Goal: Navigation & Orientation: Find specific page/section

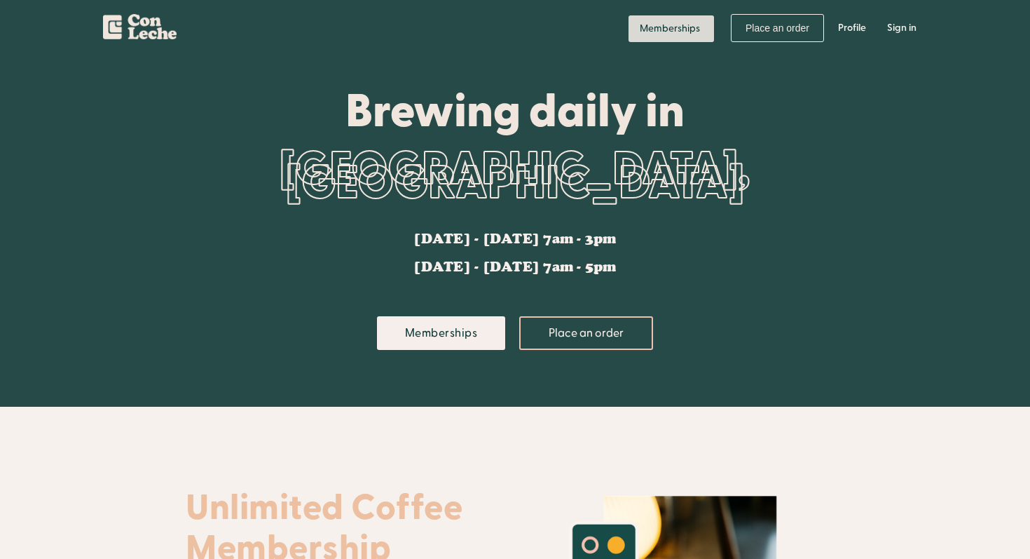
click at [641, 22] on link "Memberships" at bounding box center [672, 28] width 86 height 27
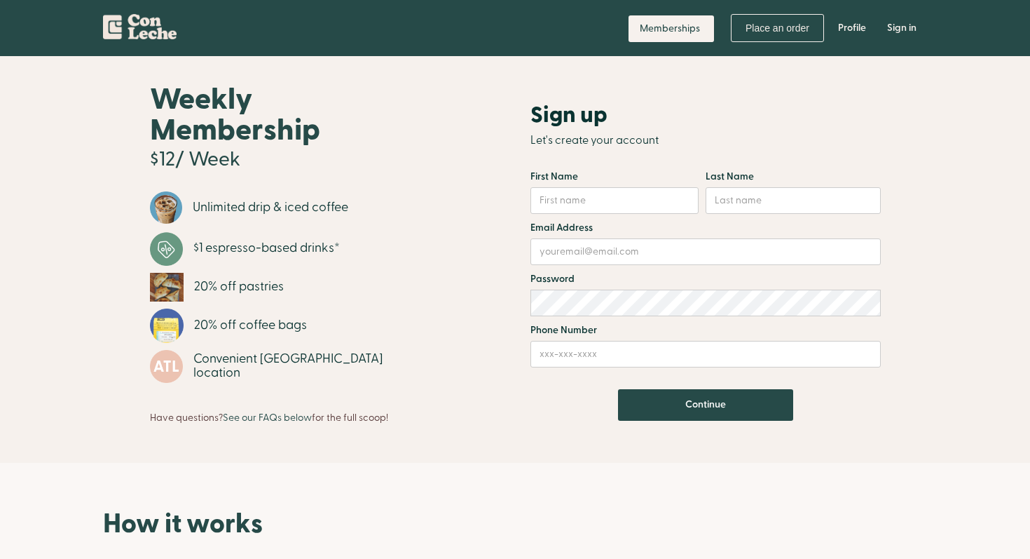
click at [116, 27] on img "home" at bounding box center [140, 24] width 74 height 30
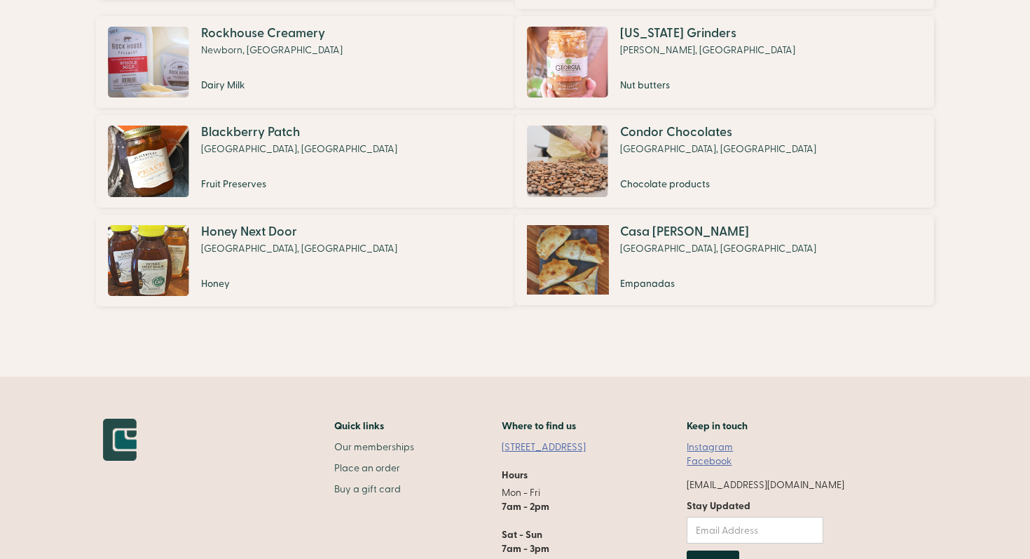
scroll to position [1129, 0]
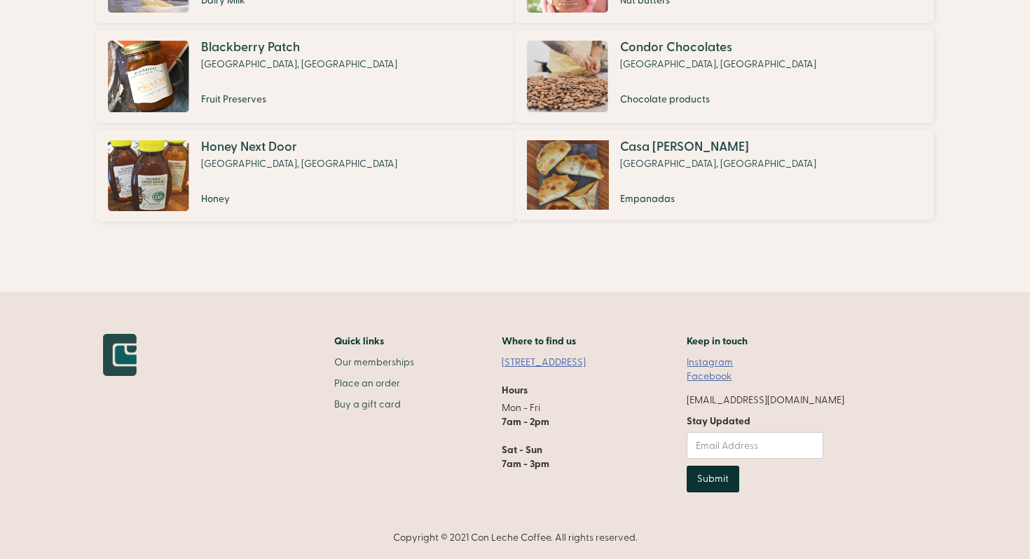
click at [580, 360] on link "[STREET_ADDRESS]" at bounding box center [551, 362] width 98 height 14
